Goal: Task Accomplishment & Management: Use online tool/utility

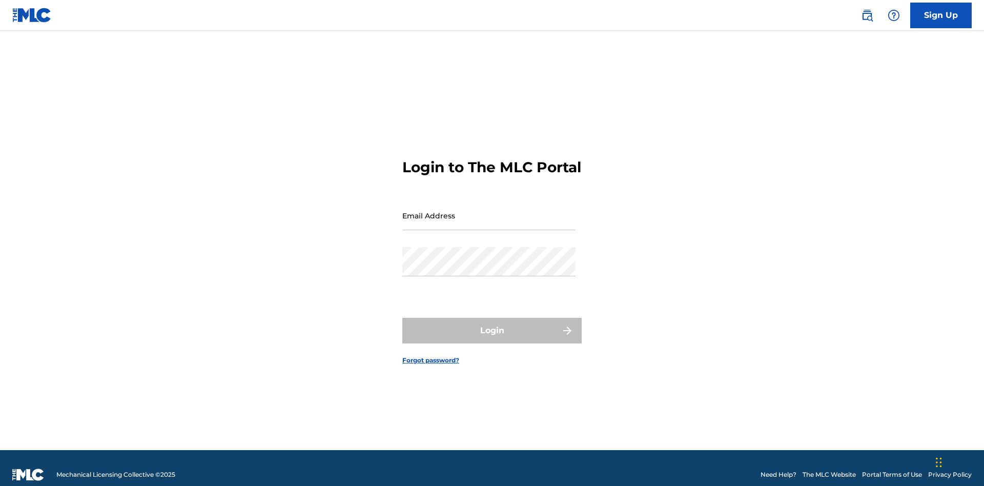
scroll to position [13, 0]
click at [489, 211] on input "Email Address" at bounding box center [488, 215] width 173 height 29
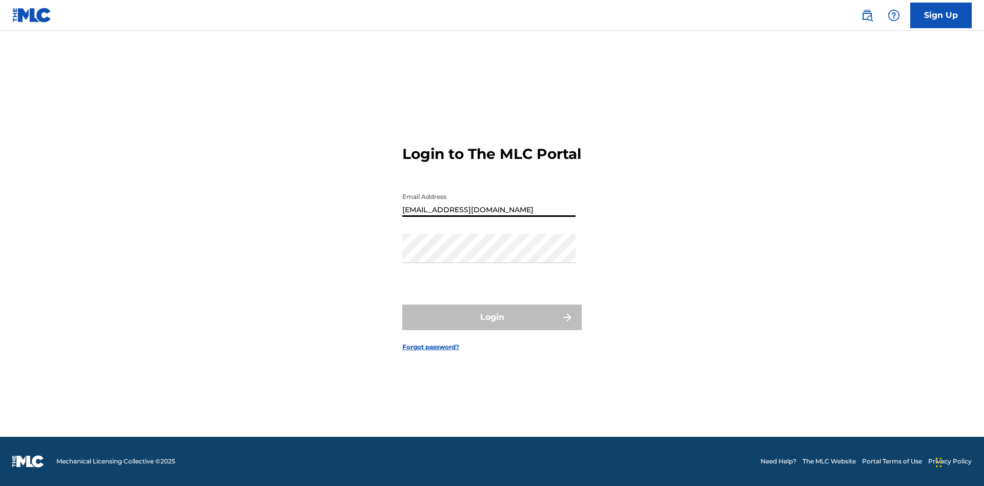
type input "[EMAIL_ADDRESS][DOMAIN_NAME]"
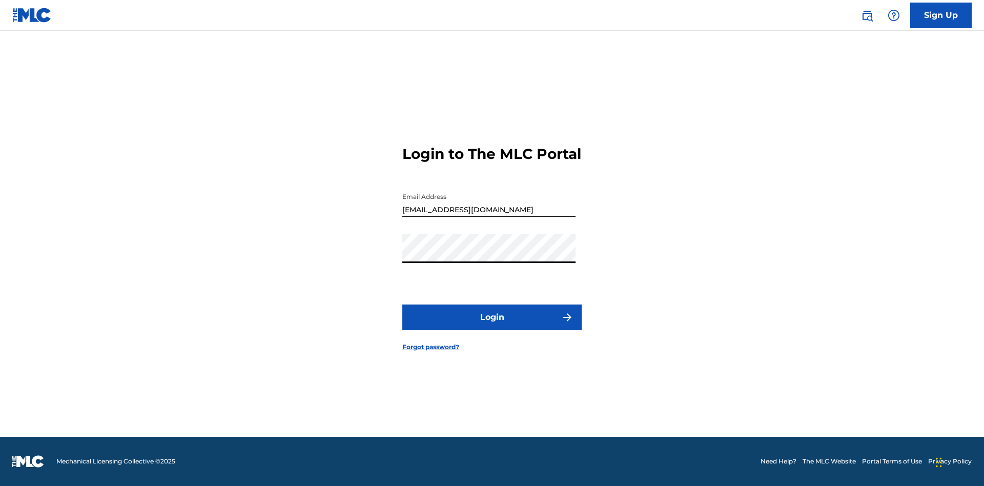
click at [492, 326] on button "Login" at bounding box center [491, 318] width 179 height 26
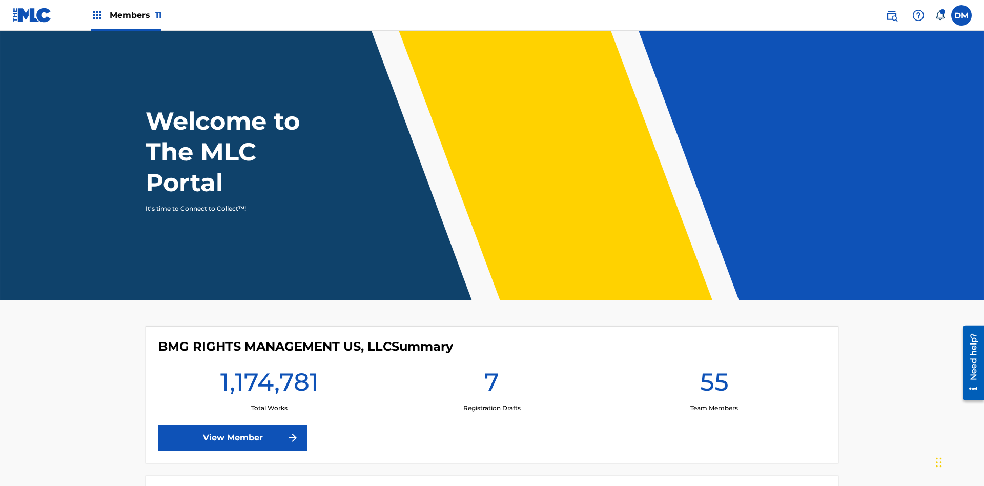
scroll to position [44, 0]
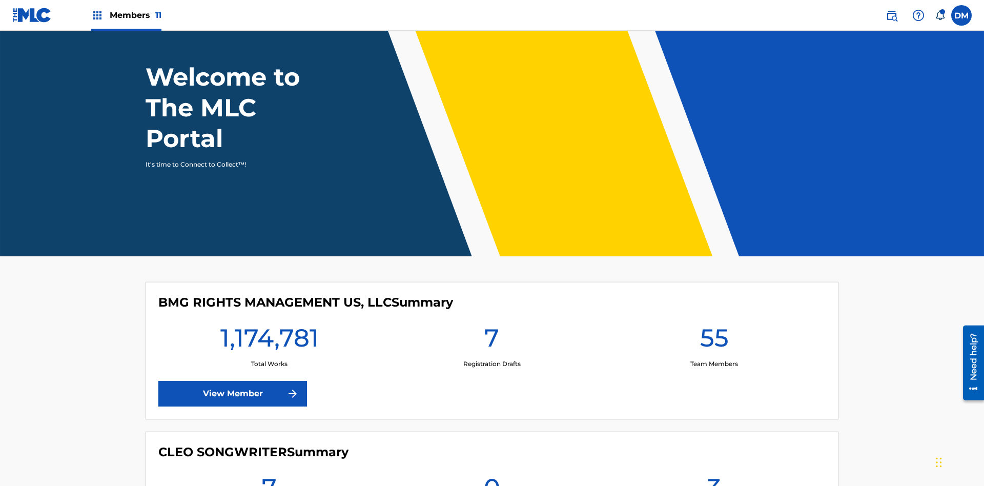
click at [126, 15] on span "Members 11" at bounding box center [136, 15] width 52 height 12
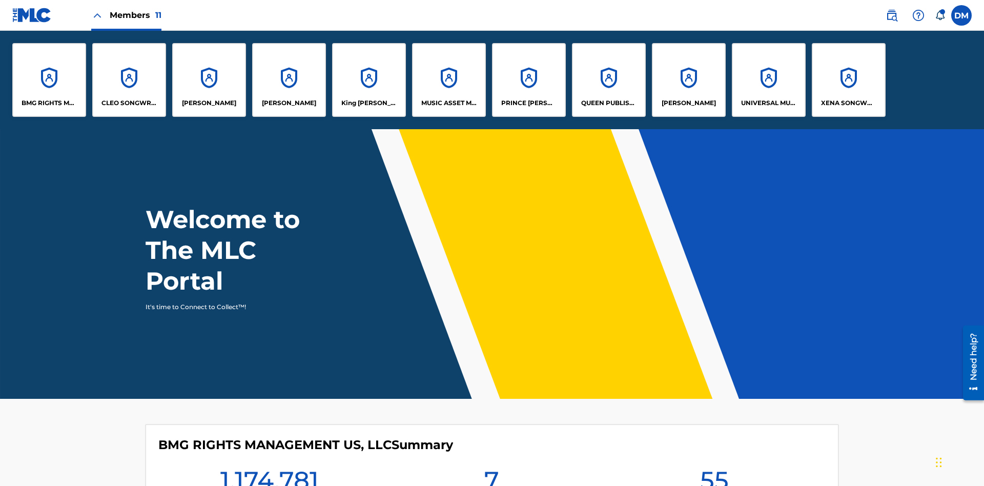
click at [769, 103] on p "UNIVERSAL MUSIC PUB GROUP" at bounding box center [769, 102] width 56 height 9
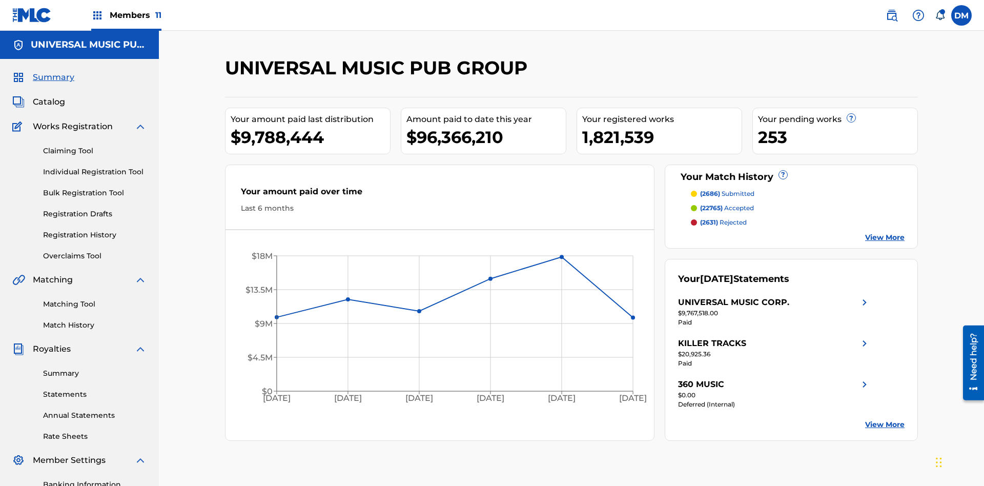
click at [95, 167] on link "Individual Registration Tool" at bounding box center [95, 172] width 104 height 11
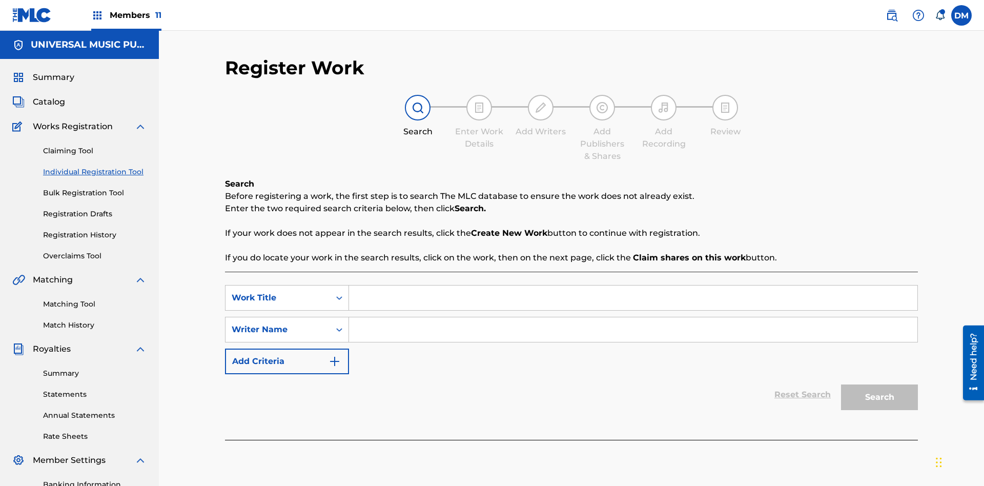
scroll to position [150, 0]
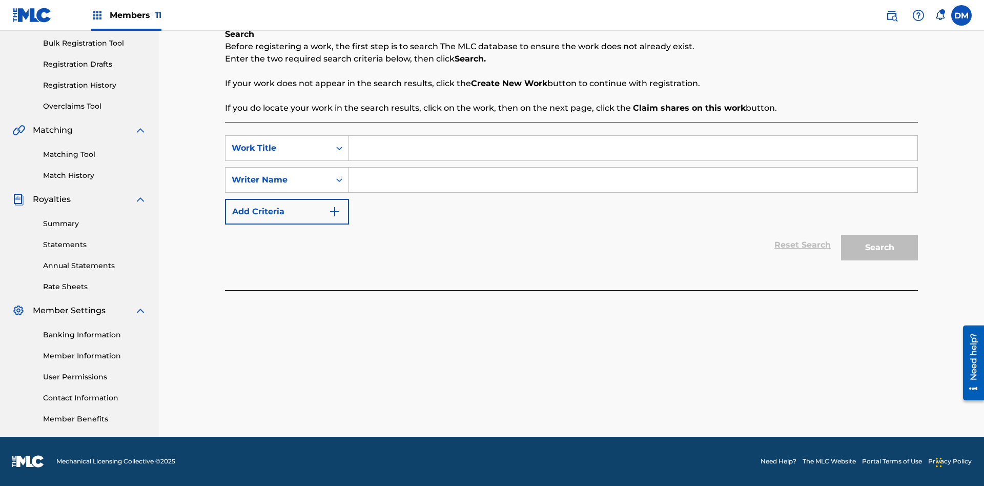
click at [633, 148] on input "Search Form" at bounding box center [633, 148] width 569 height 25
type input "Internal User Delete All Drafts"
click at [633, 180] on input "Search Form" at bounding box center [633, 180] width 569 height 25
type input "Test"
click at [880, 248] on button "Search" at bounding box center [879, 248] width 77 height 26
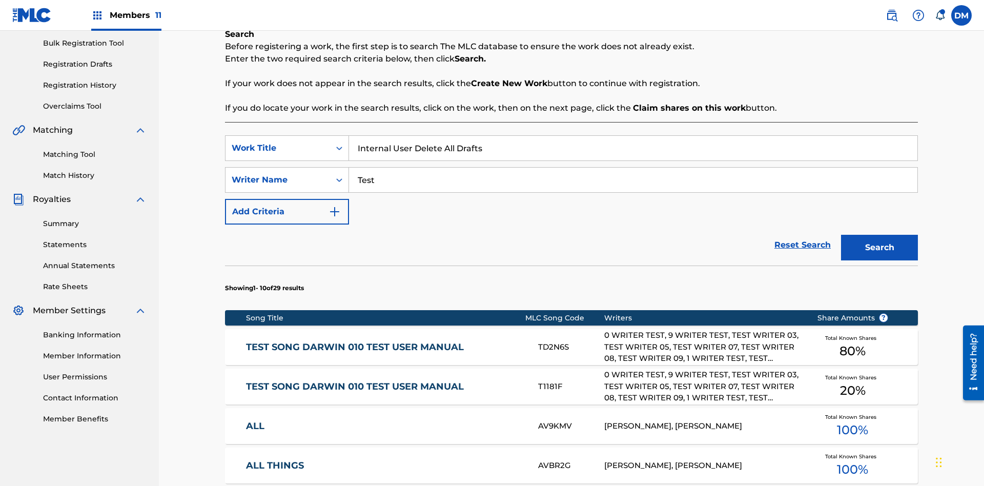
scroll to position [156, 0]
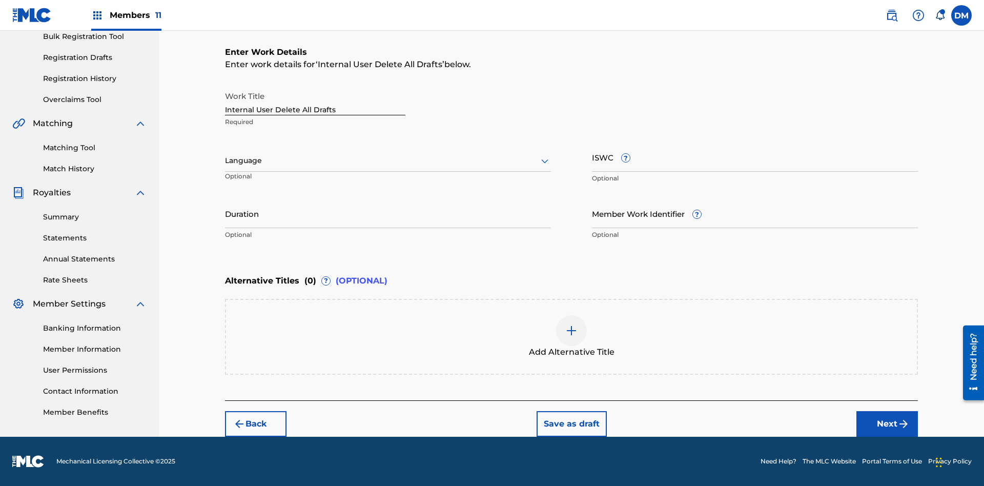
click at [315, 100] on input "Internal User Delete All Drafts" at bounding box center [315, 100] width 180 height 29
type input "Internal User Delete All Drafts"
click at [571, 423] on button "Save as draft" at bounding box center [572, 424] width 70 height 26
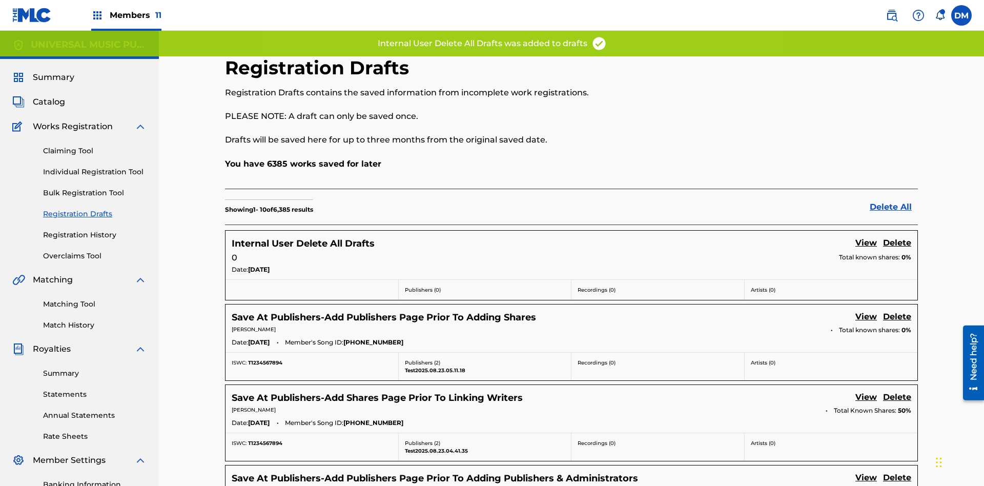
click at [962, 15] on label at bounding box center [962, 15] width 21 height 21
click at [962, 15] on input "[PERSON_NAME] [PERSON_NAME] [PERSON_NAME][EMAIL_ADDRESS][DOMAIN_NAME] Notificat…" at bounding box center [962, 15] width 0 height 0
click at [862, 145] on p "Log out" at bounding box center [863, 144] width 24 height 9
click at [962, 15] on input "[PERSON_NAME] [PERSON_NAME] [PERSON_NAME][EMAIL_ADDRESS][DOMAIN_NAME] Notificat…" at bounding box center [962, 15] width 0 height 0
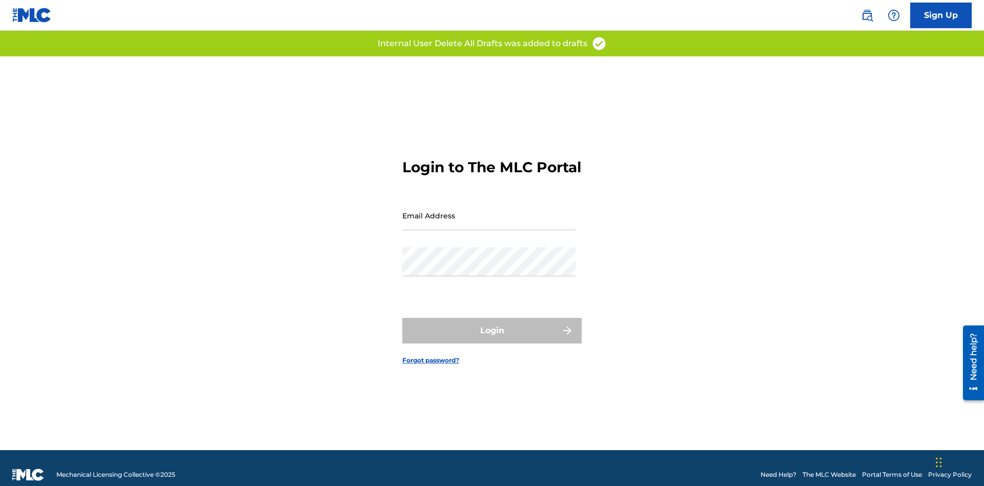
scroll to position [13, 0]
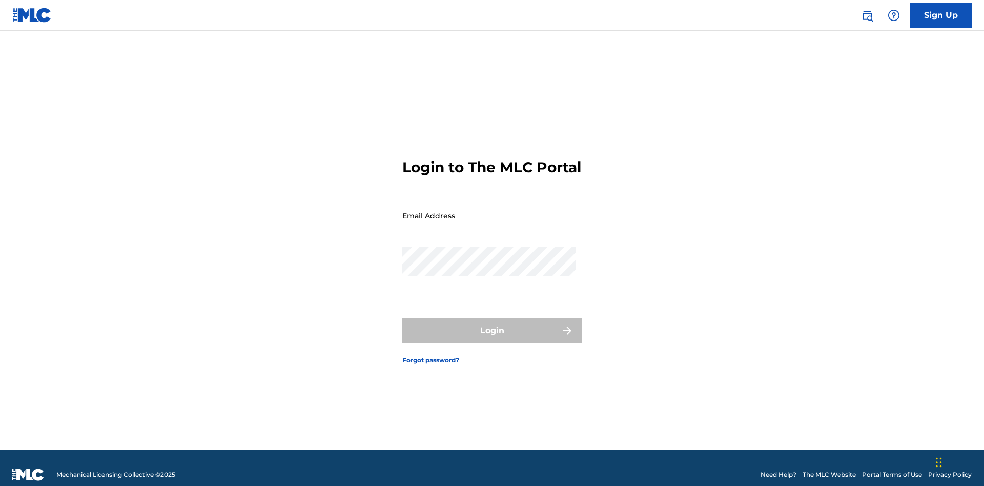
click at [489, 211] on input "Email Address" at bounding box center [488, 215] width 173 height 29
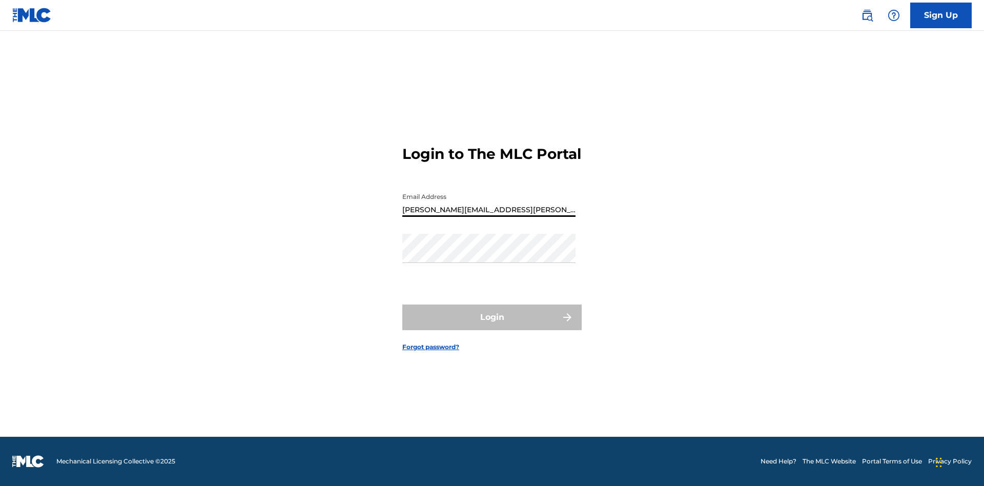
type input "Krystal.Ribble@themlc.com"
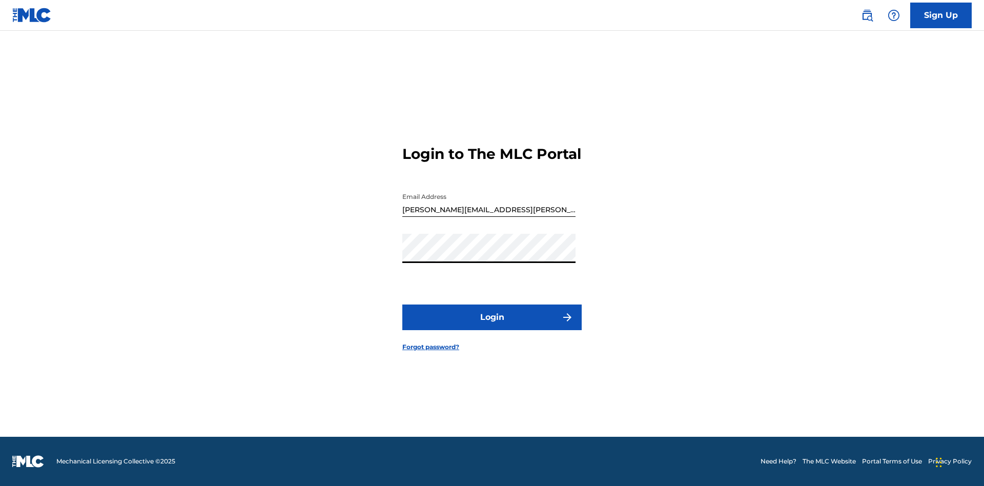
click at [492, 326] on button "Login" at bounding box center [491, 318] width 179 height 26
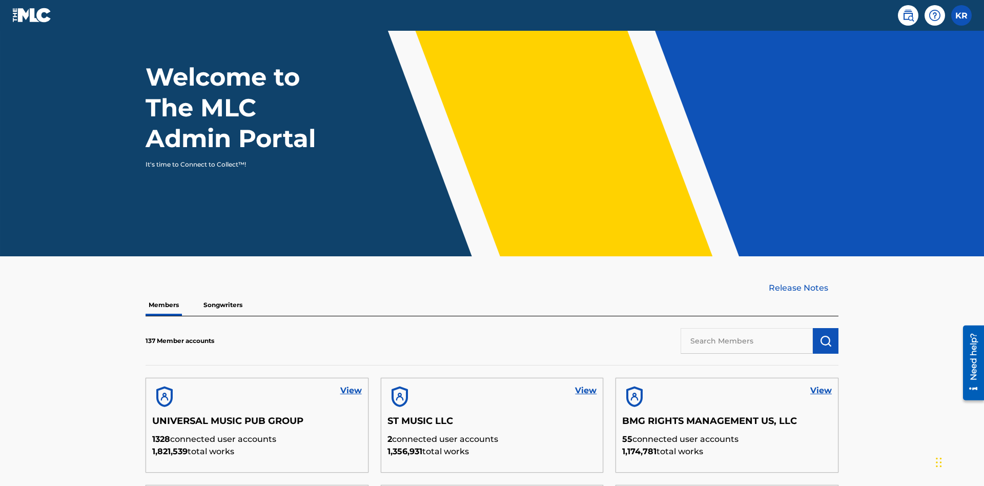
click at [747, 328] on input "text" at bounding box center [747, 341] width 132 height 26
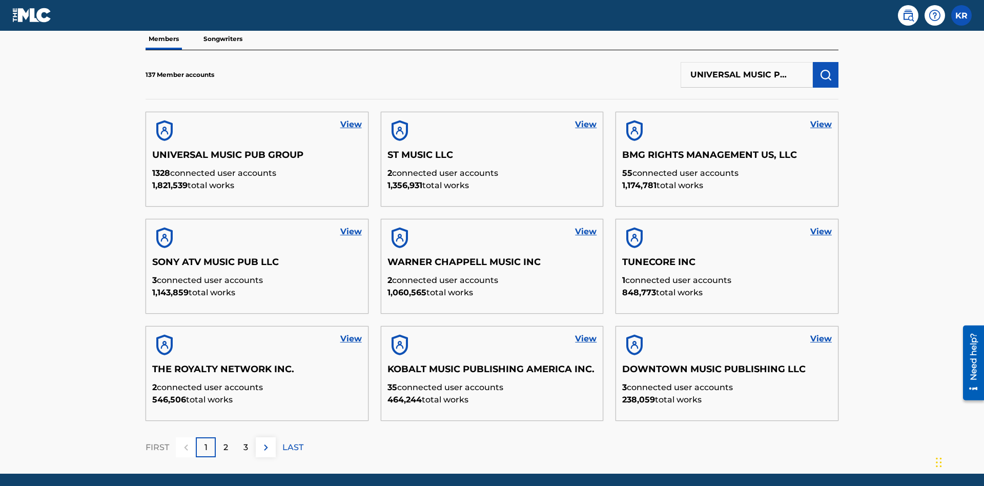
scroll to position [0, 33]
type input "UNIVERSAL MUSIC PUB GROUP"
click at [826, 69] on img "submit" at bounding box center [826, 75] width 12 height 12
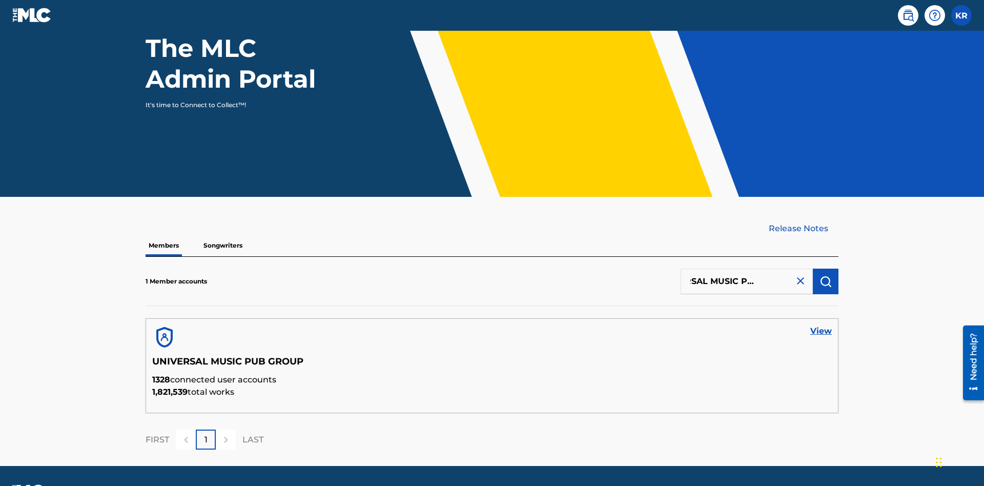
scroll to position [133, 0]
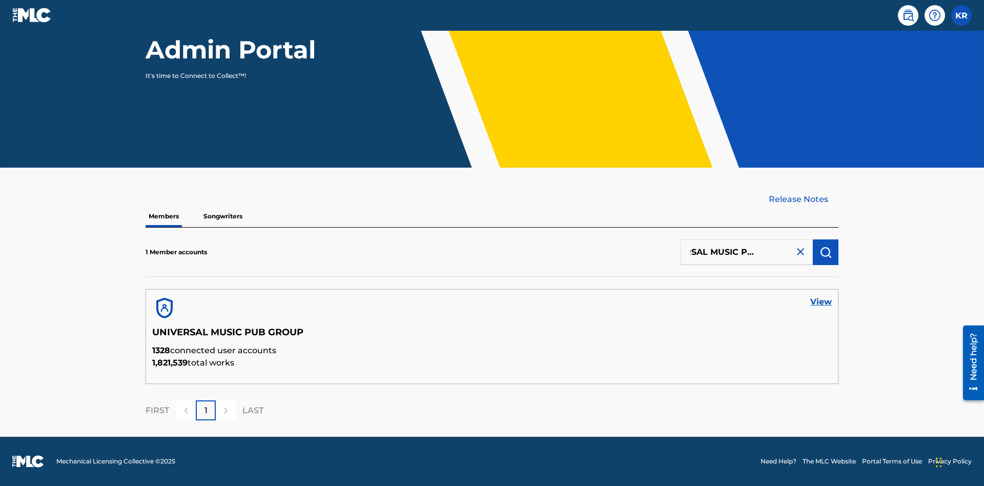
click at [821, 302] on link "View" at bounding box center [822, 302] width 22 height 12
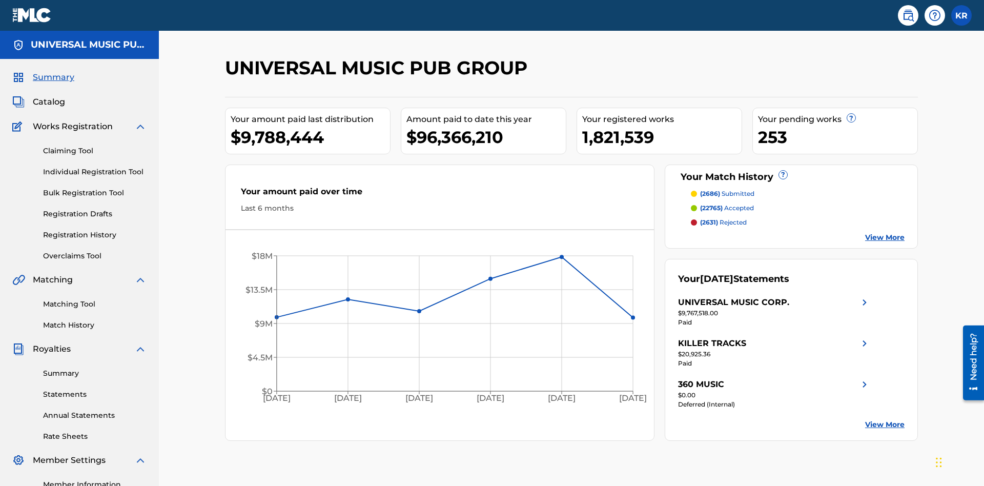
click at [95, 209] on link "Registration Drafts" at bounding box center [95, 214] width 104 height 11
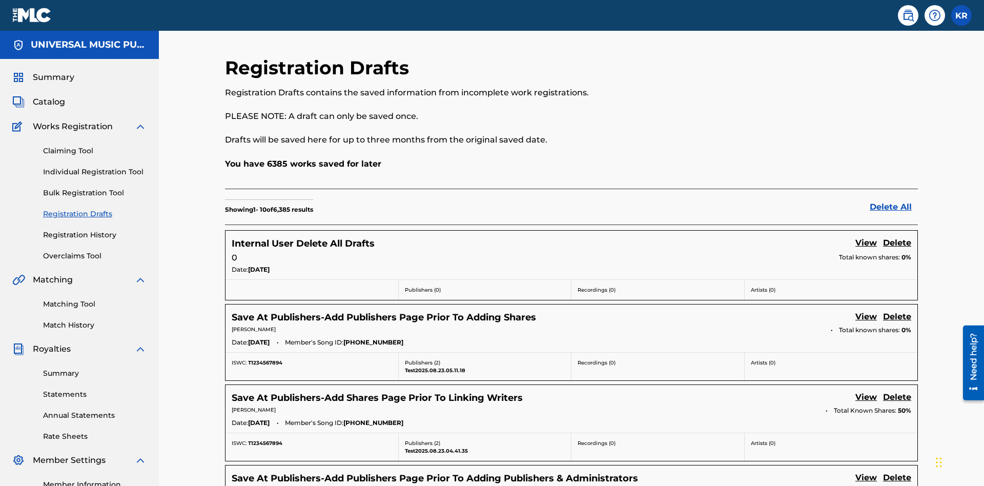
click at [894, 201] on link "Delete All" at bounding box center [894, 207] width 48 height 12
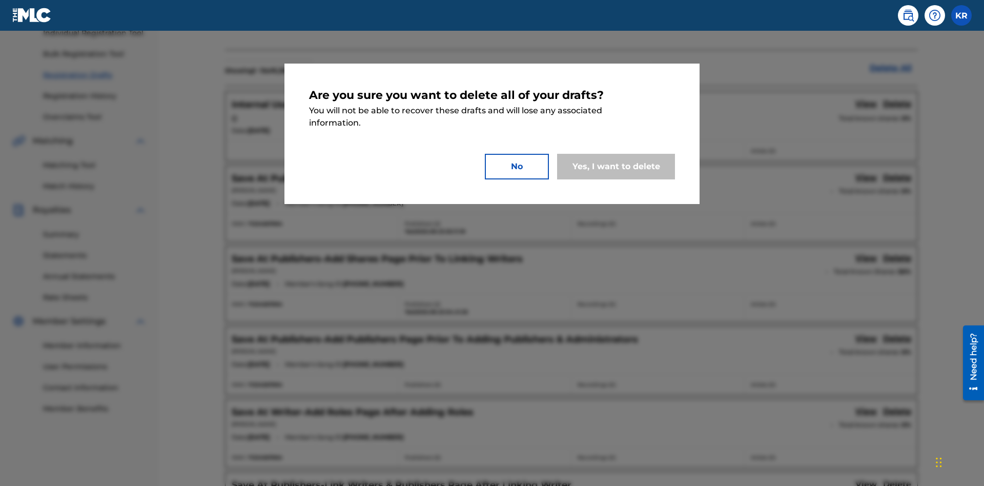
scroll to position [166, 0]
